Goal: Use online tool/utility: Utilize a website feature to perform a specific function

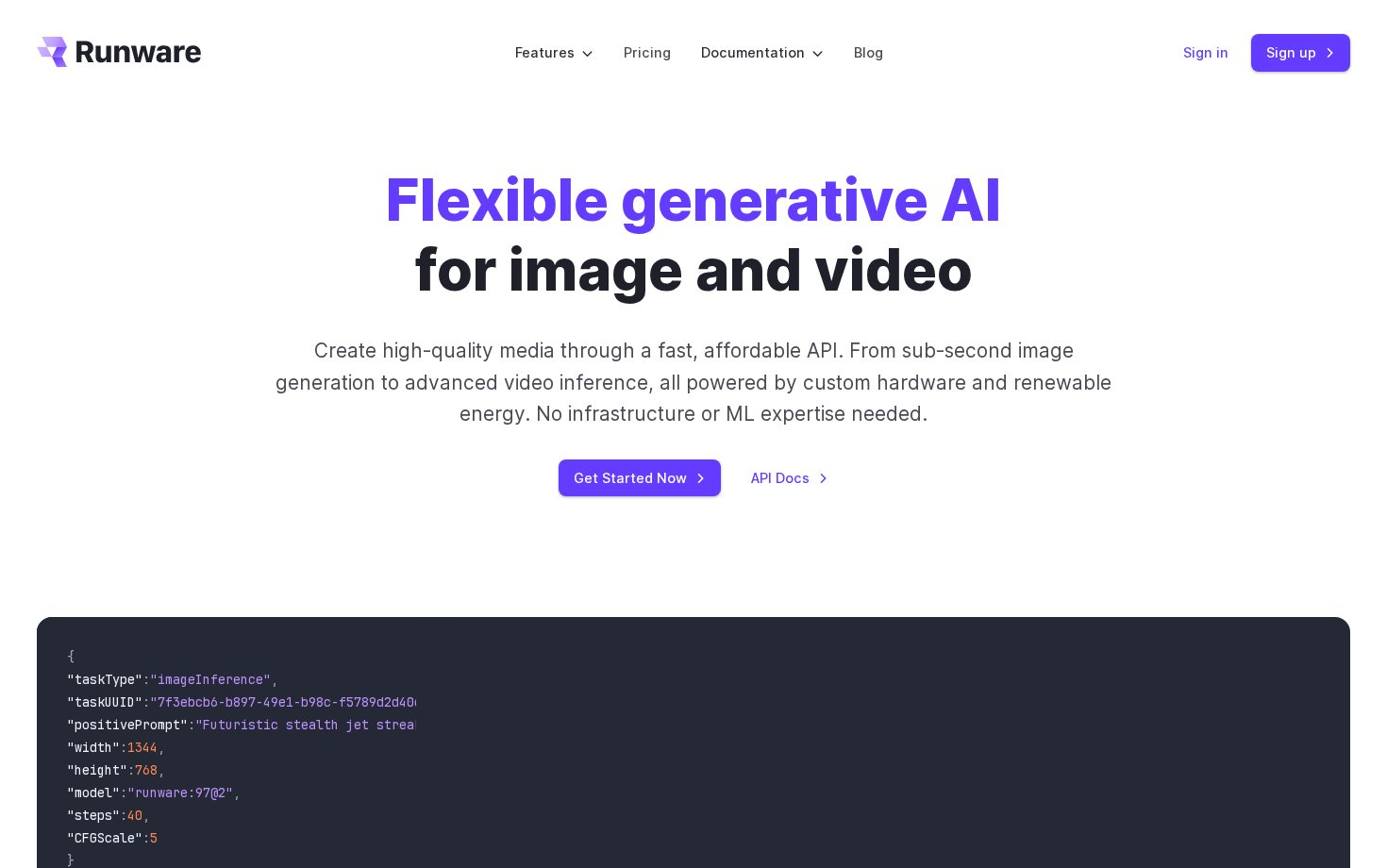
click at [1202, 55] on link "Sign in" at bounding box center [1206, 52] width 45 height 22
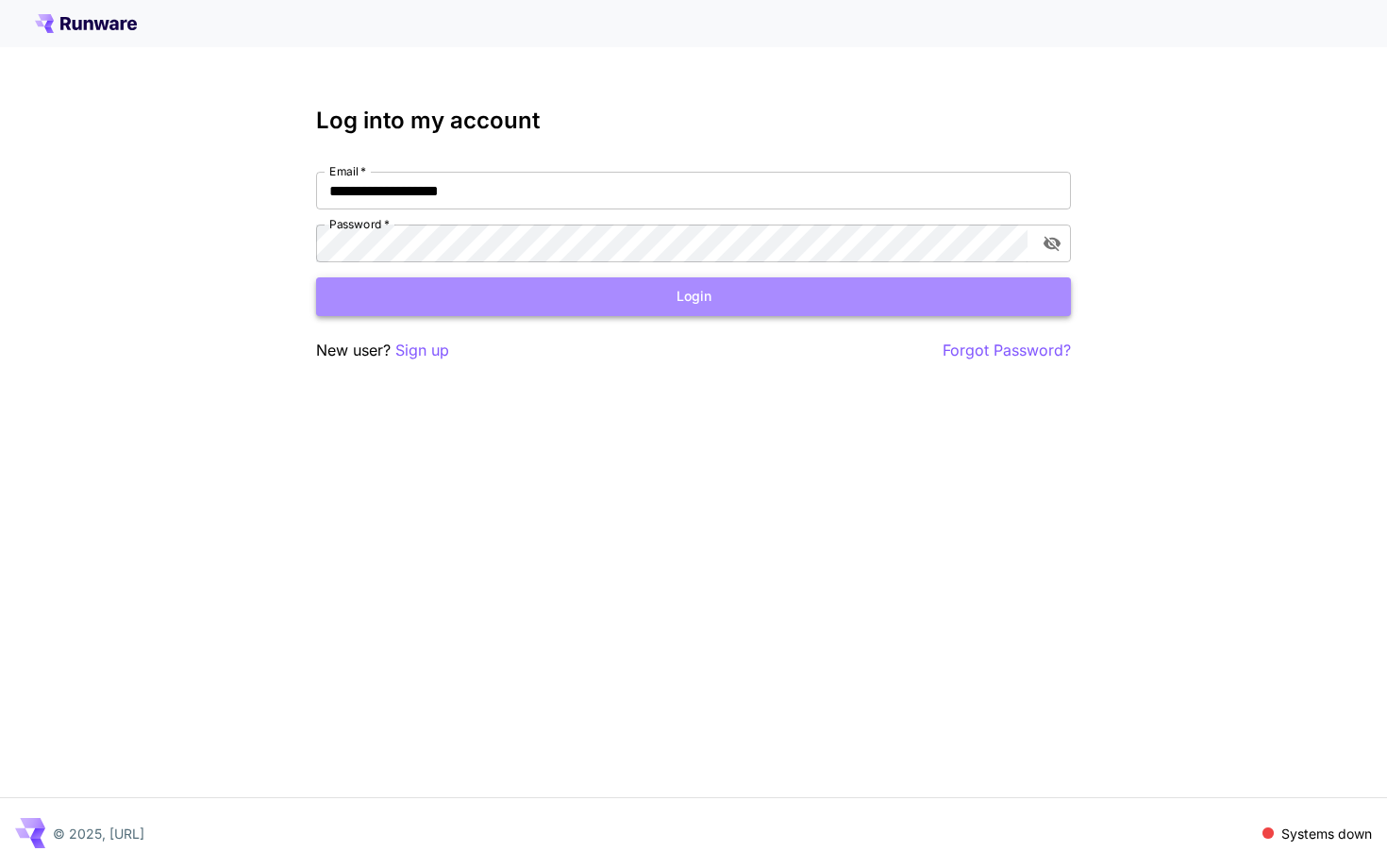
click at [872, 312] on button "Login" at bounding box center [693, 297] width 755 height 39
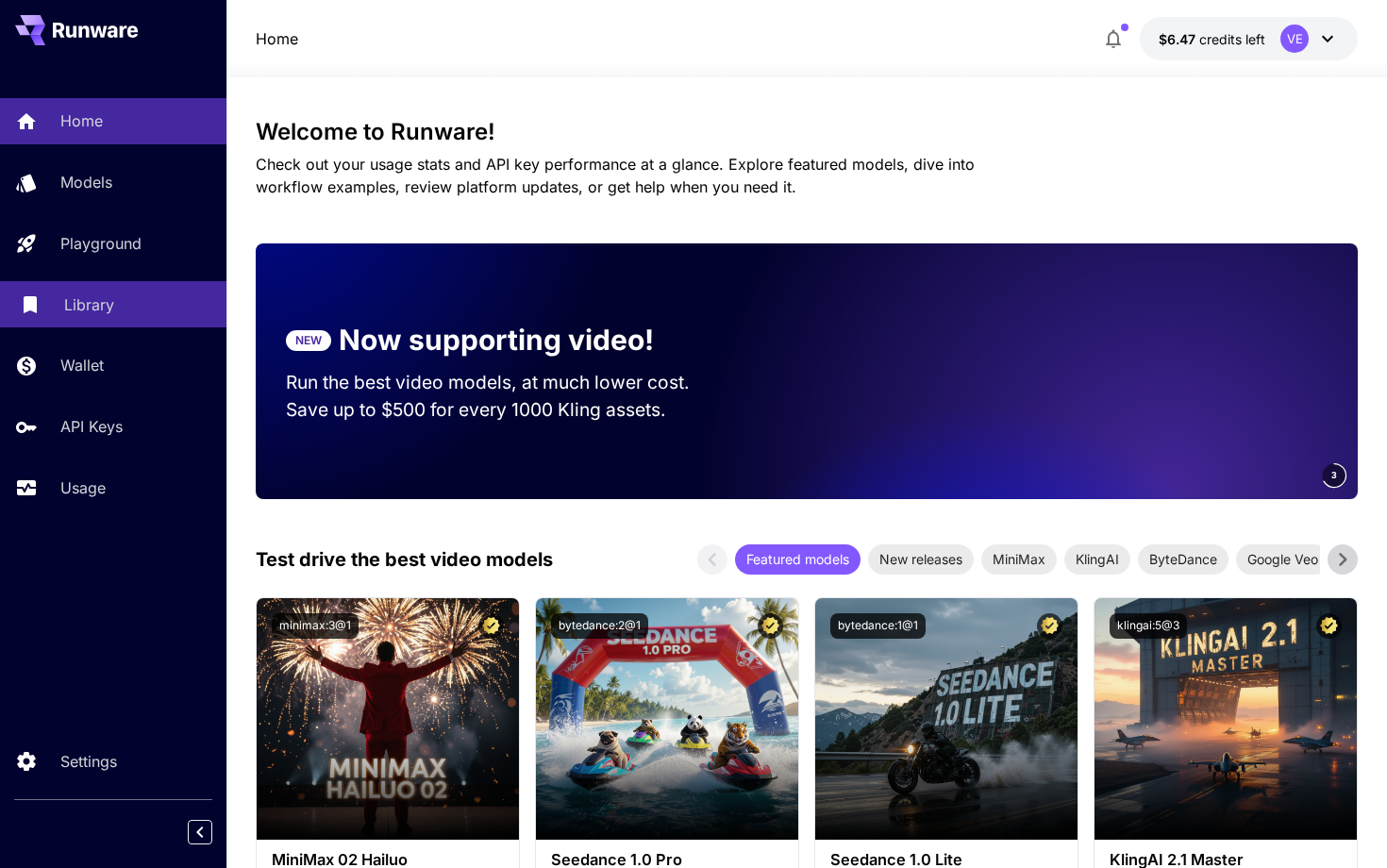
click at [78, 315] on p "Library" at bounding box center [90, 303] width 50 height 22
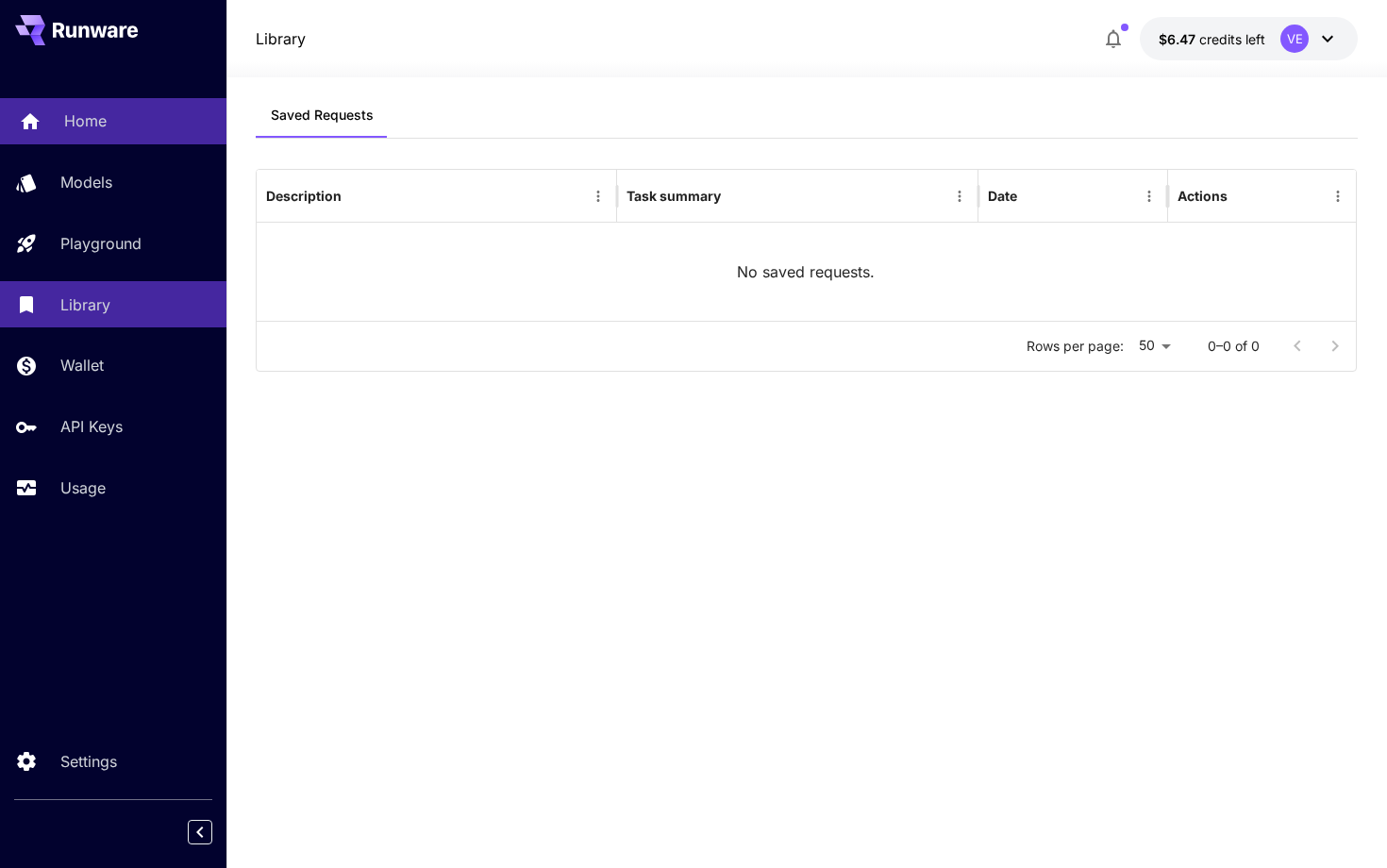
click at [91, 123] on p "Home" at bounding box center [86, 120] width 42 height 22
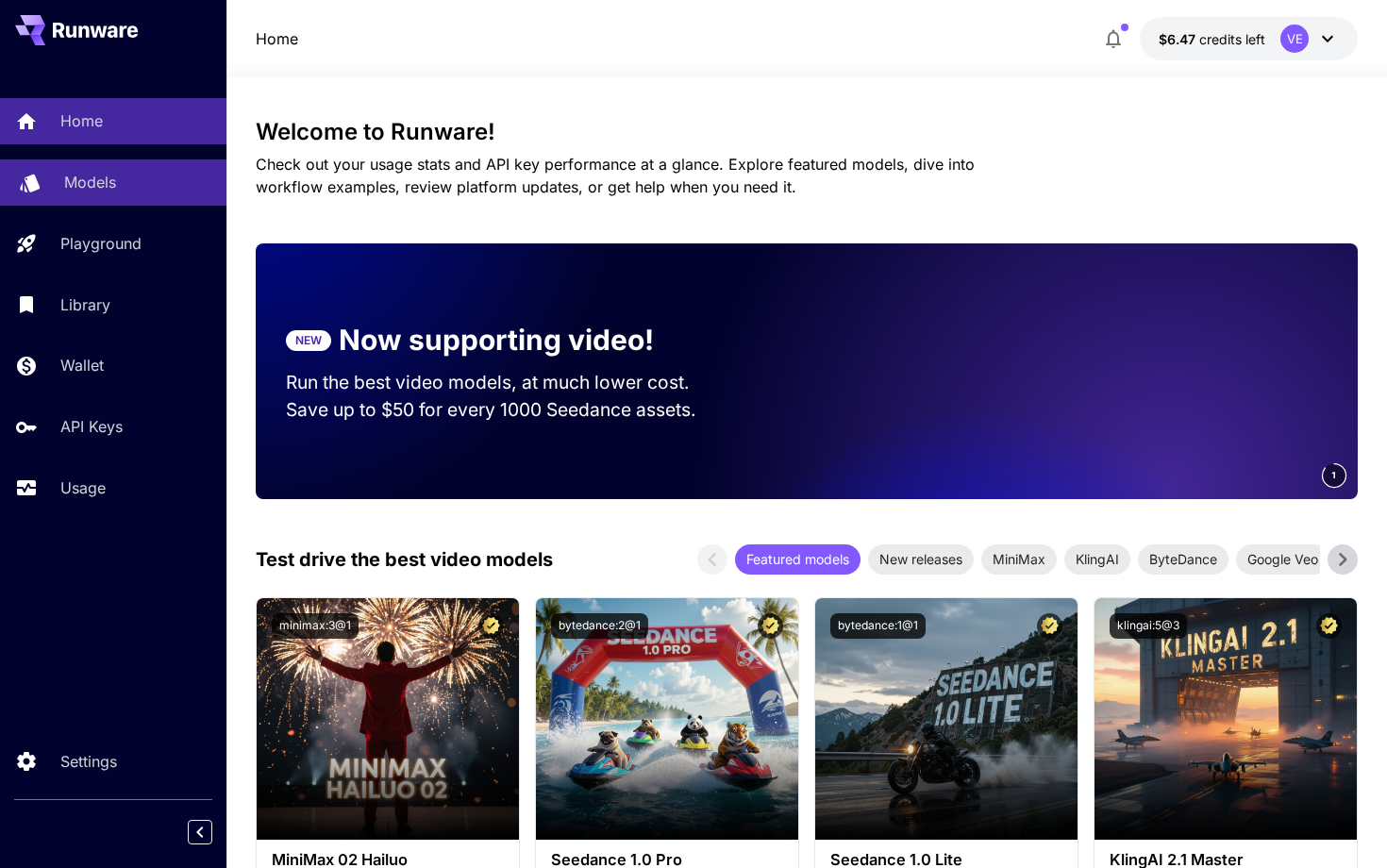
click at [77, 176] on p "Models" at bounding box center [91, 181] width 52 height 22
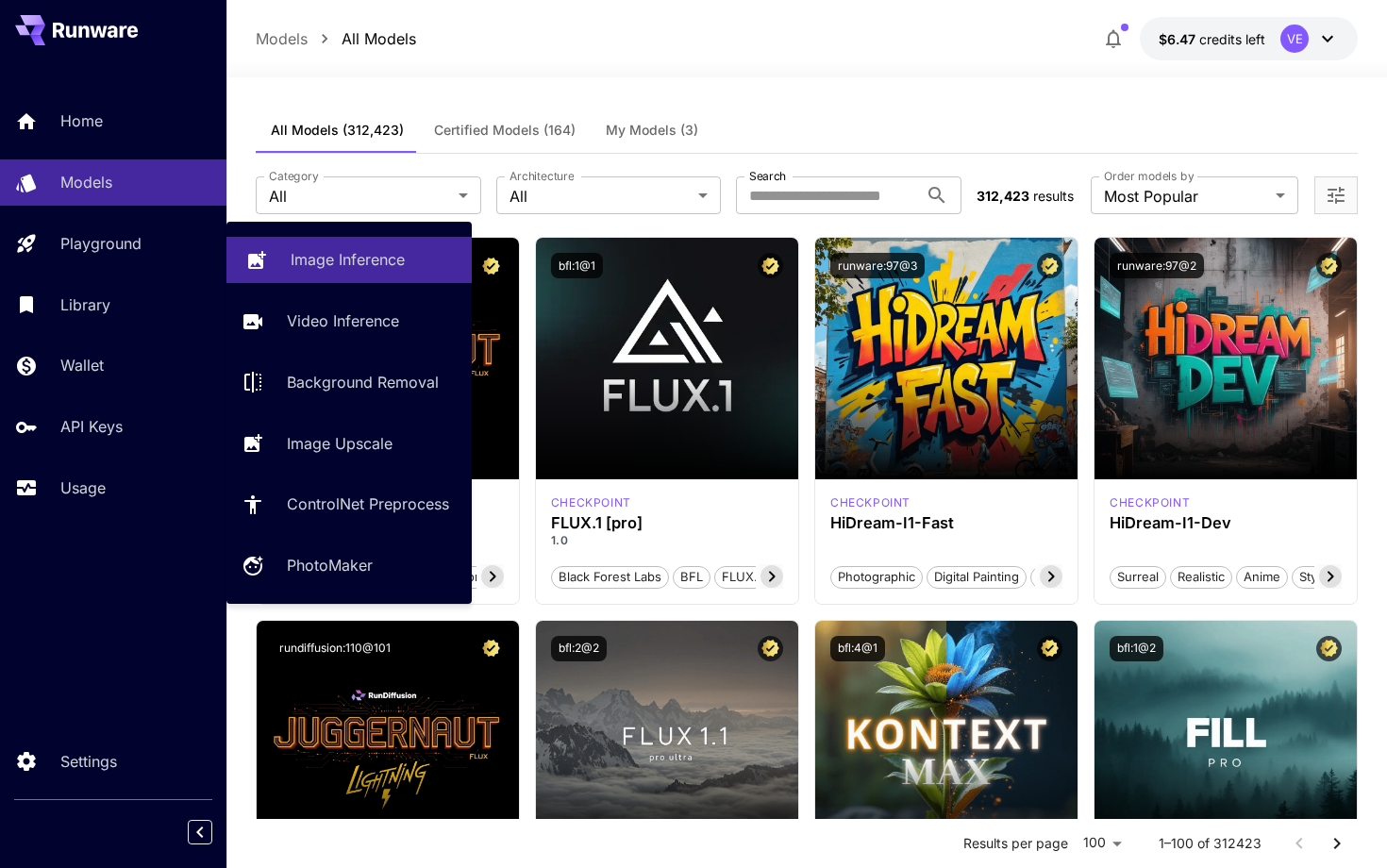
click at [379, 262] on p "Image Inference" at bounding box center [348, 258] width 114 height 22
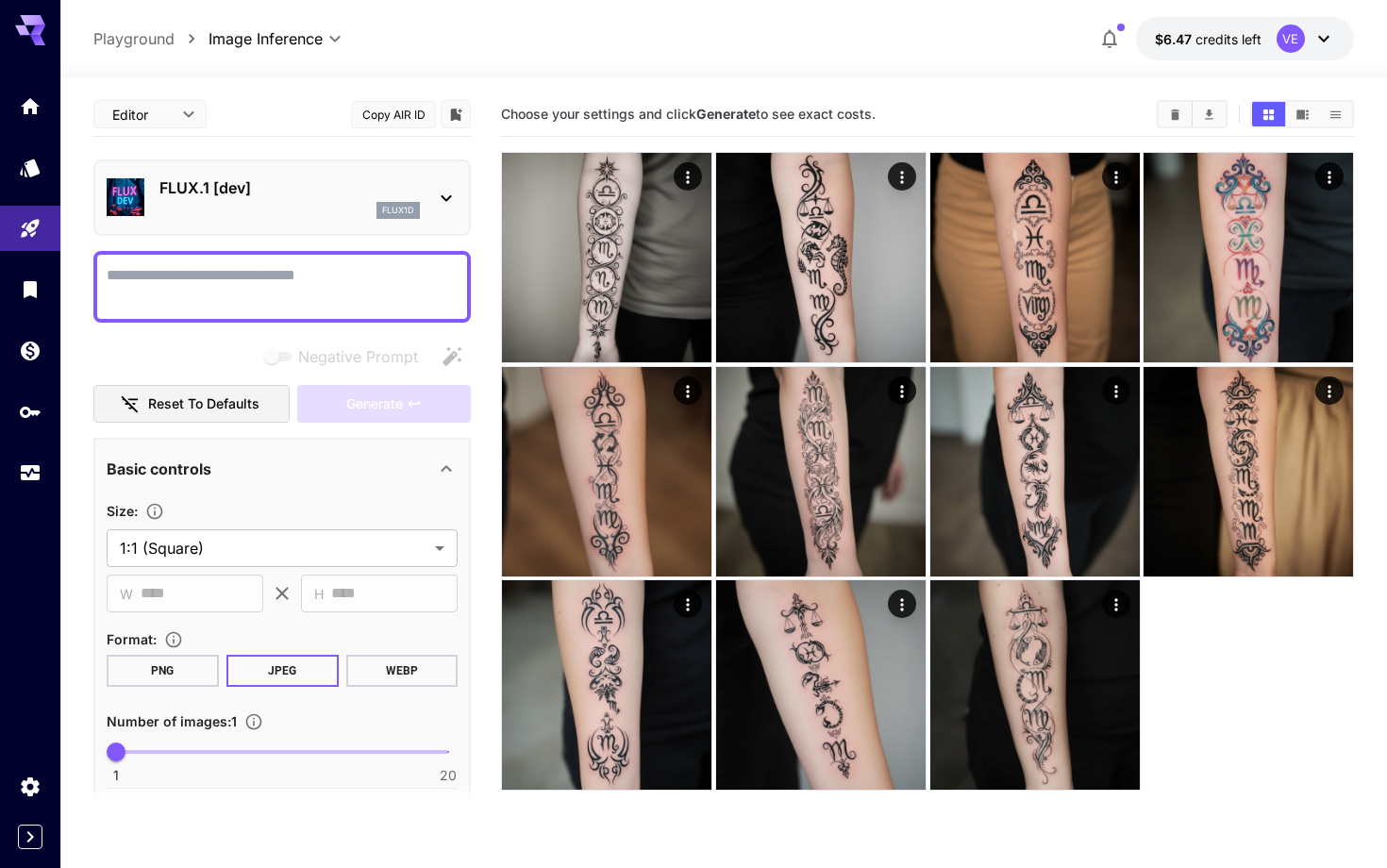
click at [308, 203] on div "flux1d" at bounding box center [289, 211] width 260 height 17
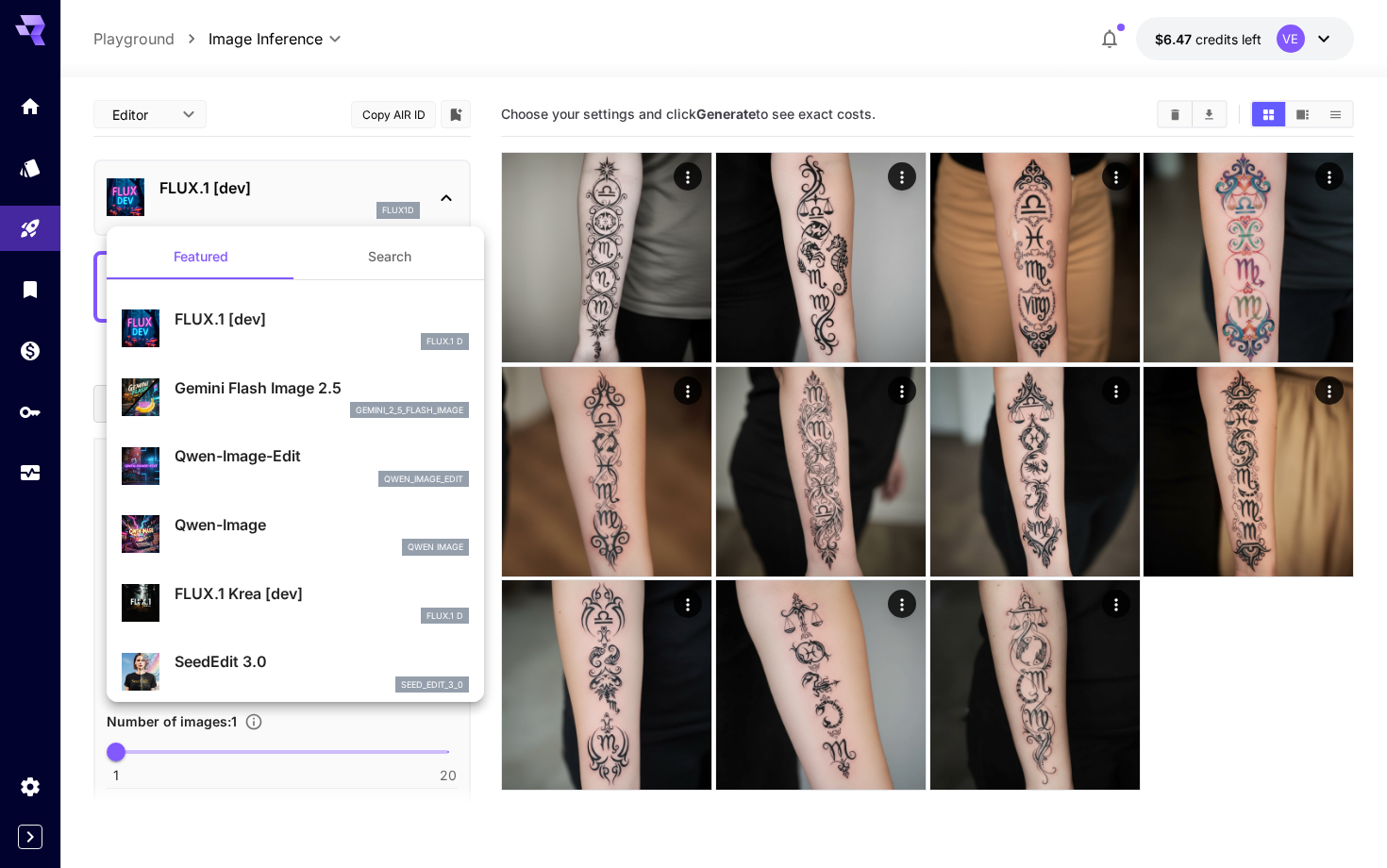
click at [320, 399] on div "Gemini Flash Image 2.5 gemini_2_5_flash_image" at bounding box center [321, 398] width 294 height 42
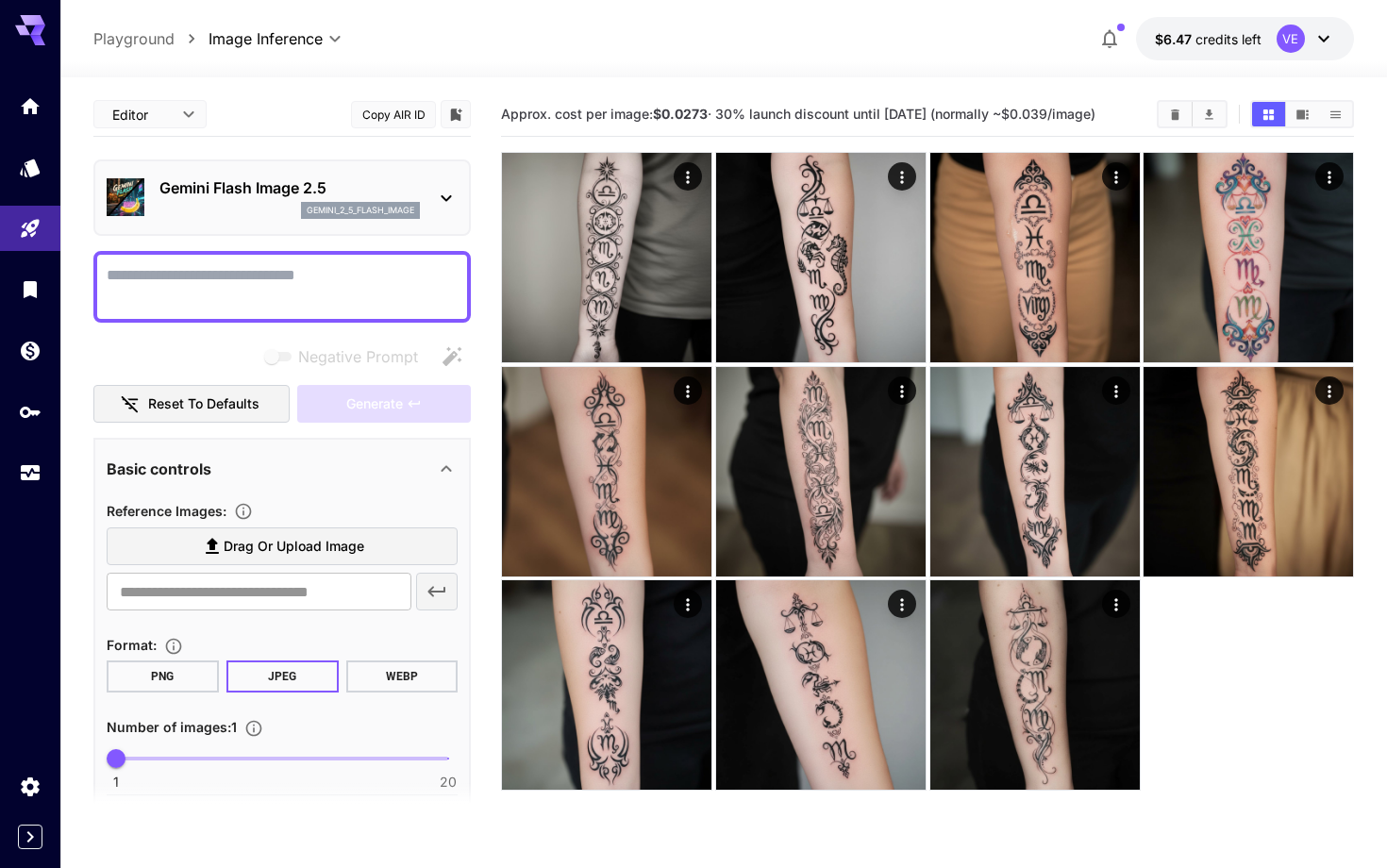
click at [314, 552] on span "Drag or upload image" at bounding box center [294, 546] width 141 height 23
click at [0, 0] on input "Drag or upload image" at bounding box center [0, 0] width 0 height 0
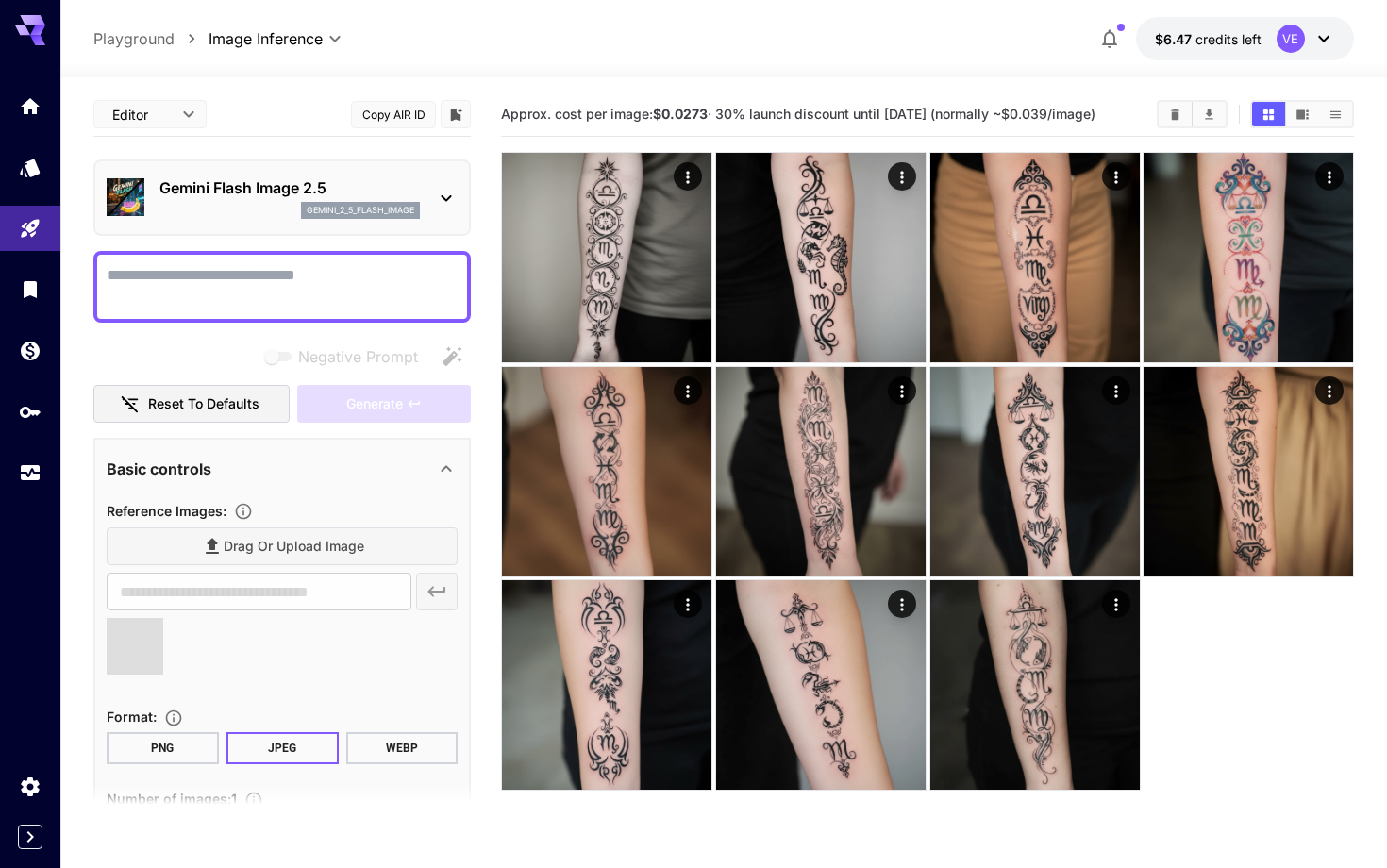
type input "**********"
click at [166, 268] on textarea "Negative Prompt" at bounding box center [282, 286] width 351 height 45
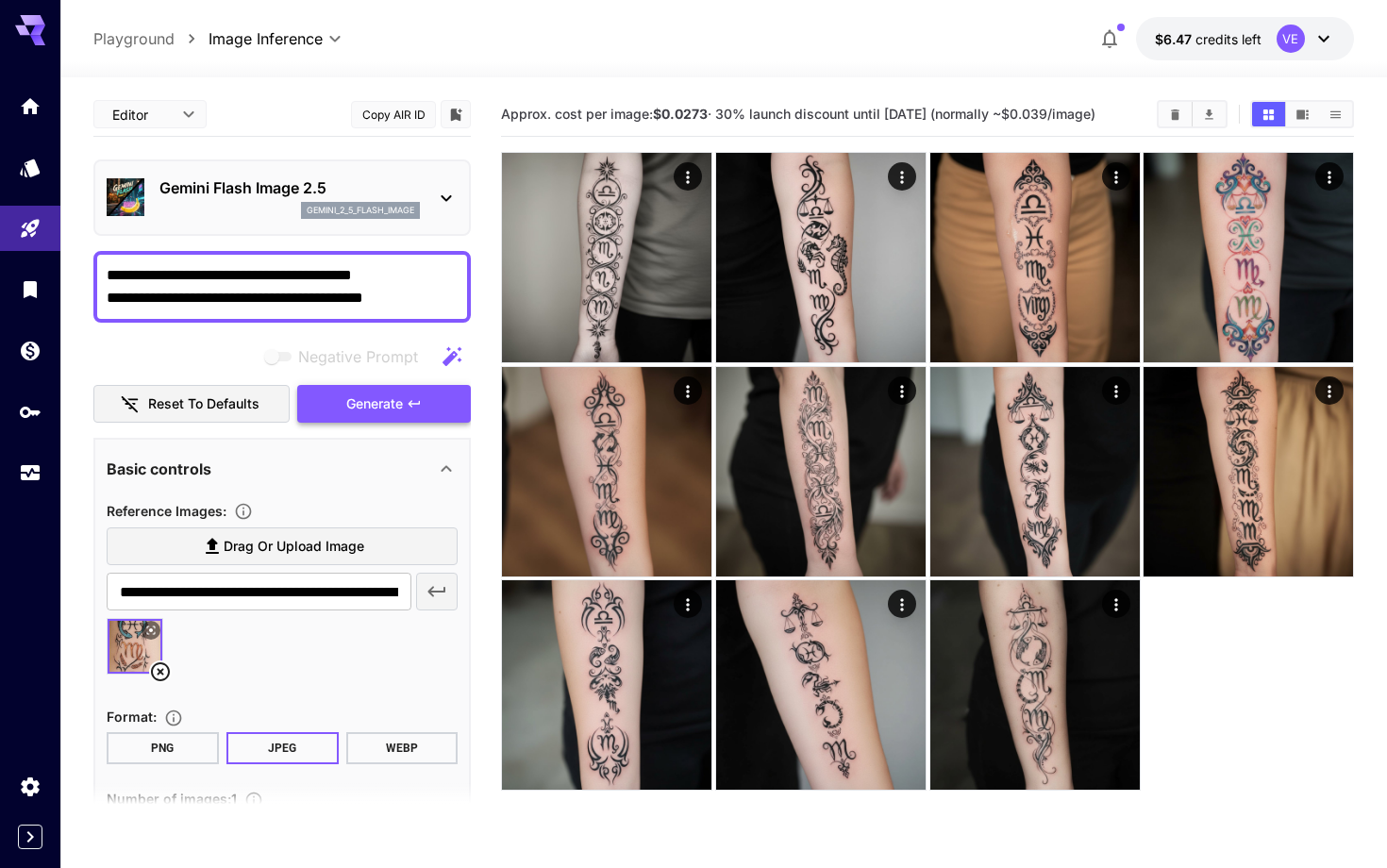
type textarea "**********"
click at [413, 398] on icon "button" at bounding box center [414, 404] width 15 height 15
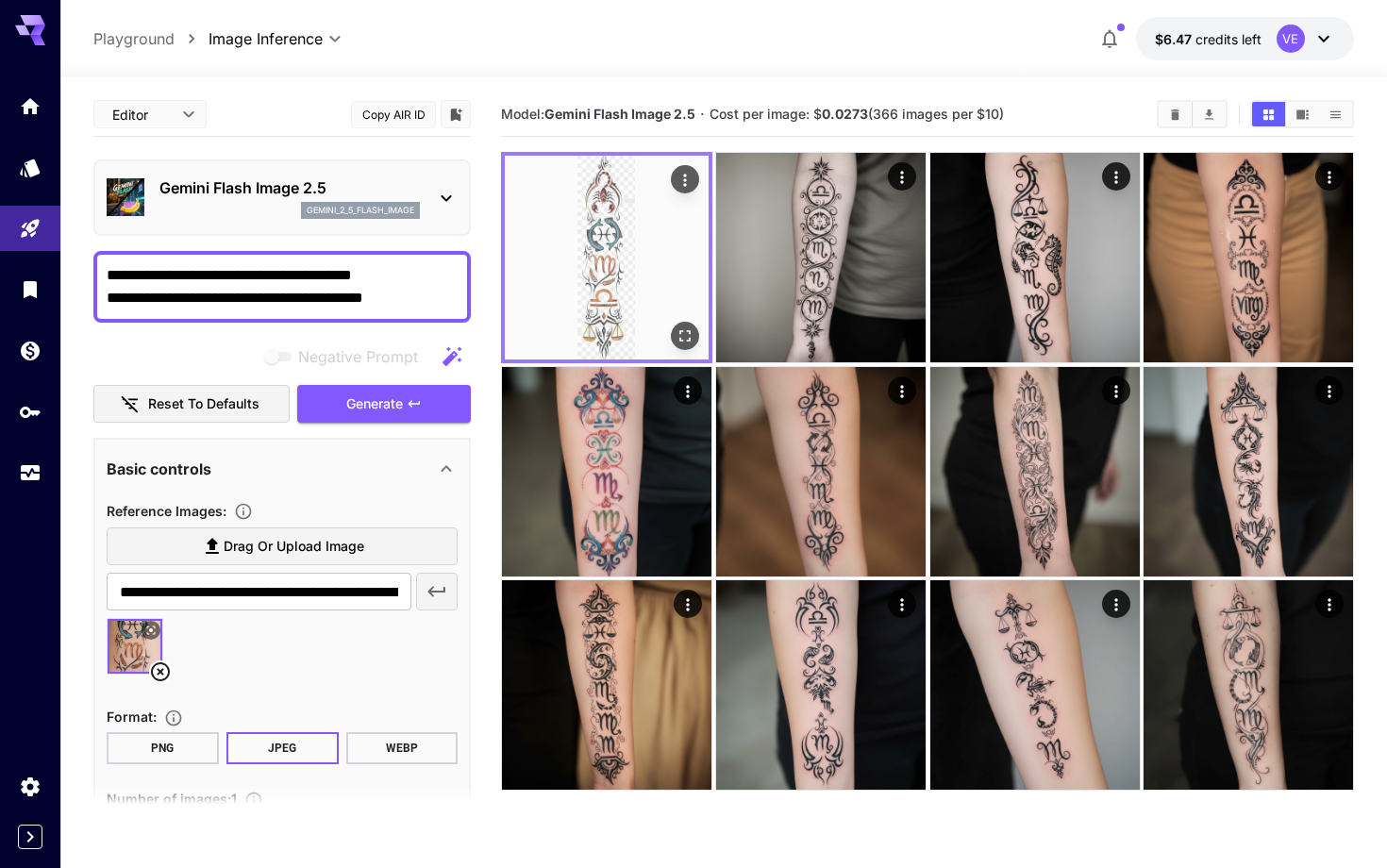
click at [612, 245] on img at bounding box center [606, 257] width 203 height 203
click at [685, 177] on icon "Actions" at bounding box center [685, 180] width 19 height 19
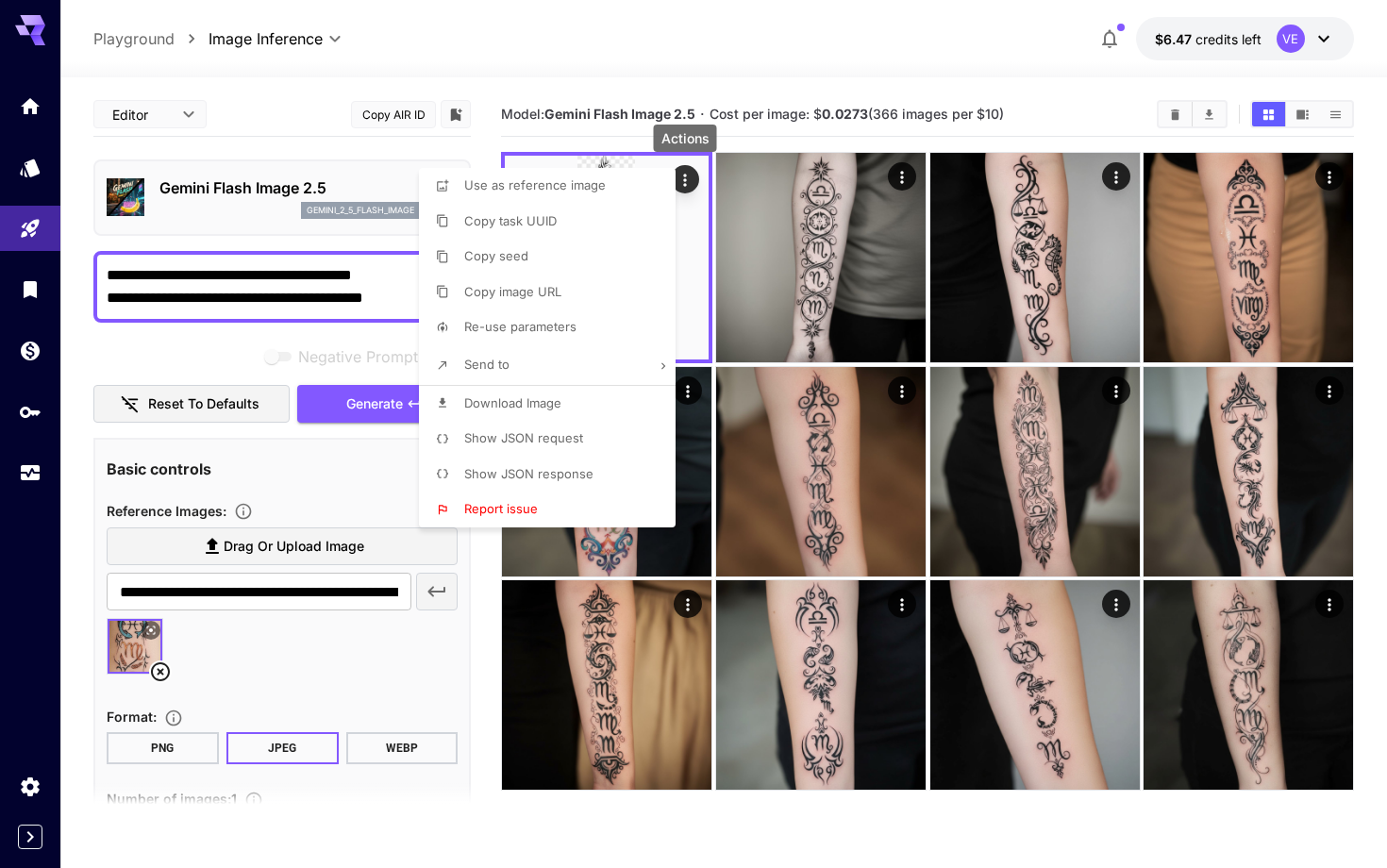
click at [565, 409] on li "Download Image" at bounding box center [553, 403] width 268 height 36
